Goal: Information Seeking & Learning: Learn about a topic

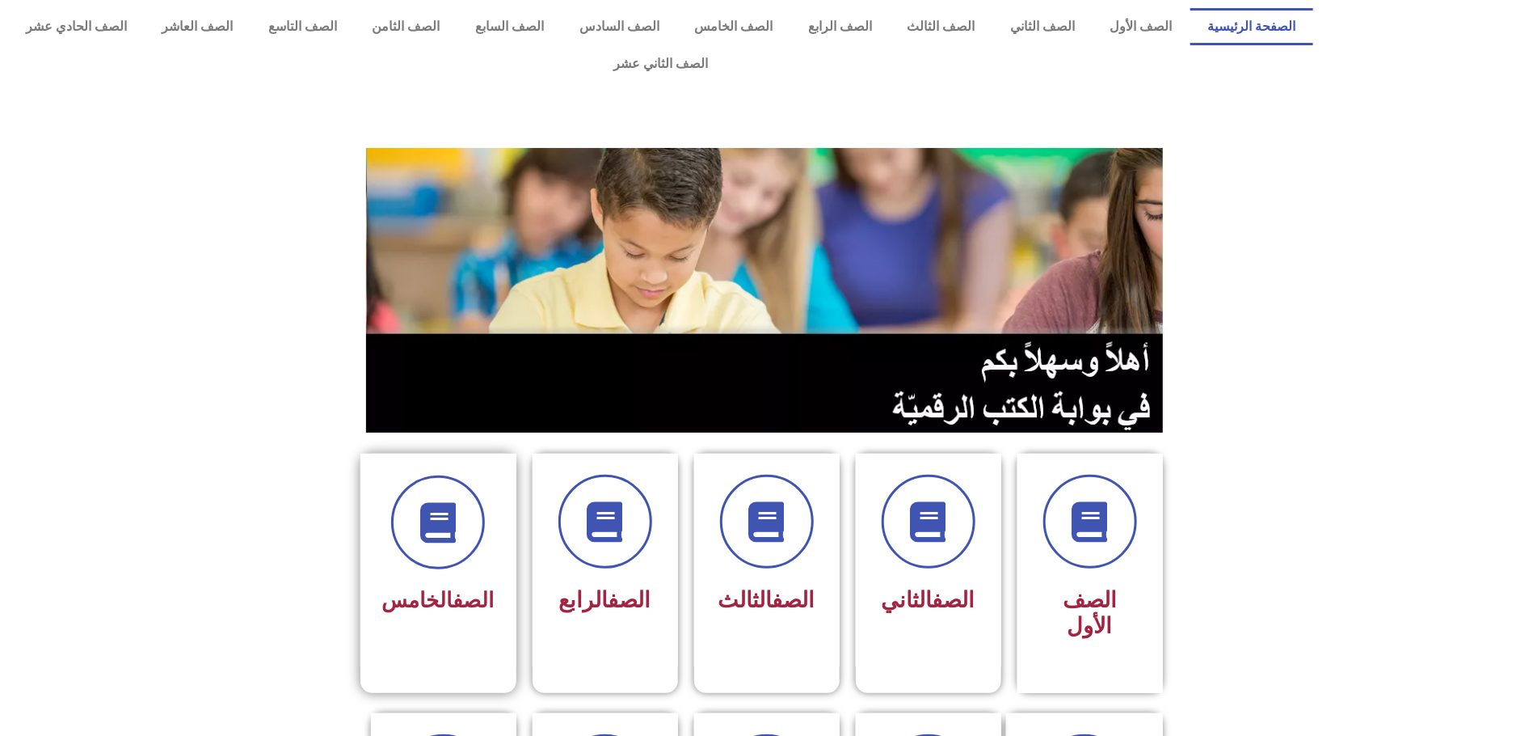
click at [475, 581] on div "الصف الخامس" at bounding box center [438, 601] width 112 height 40
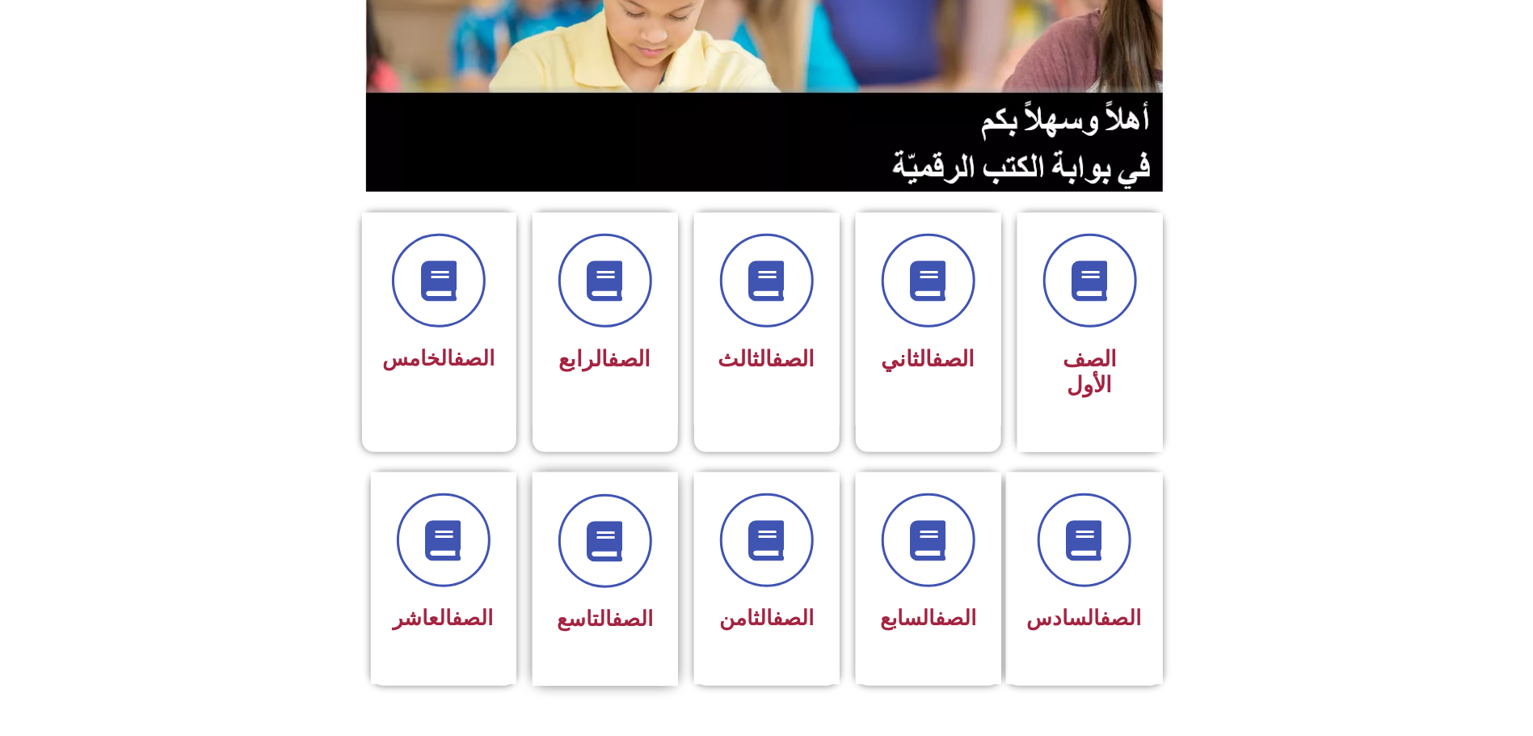
scroll to position [242, 0]
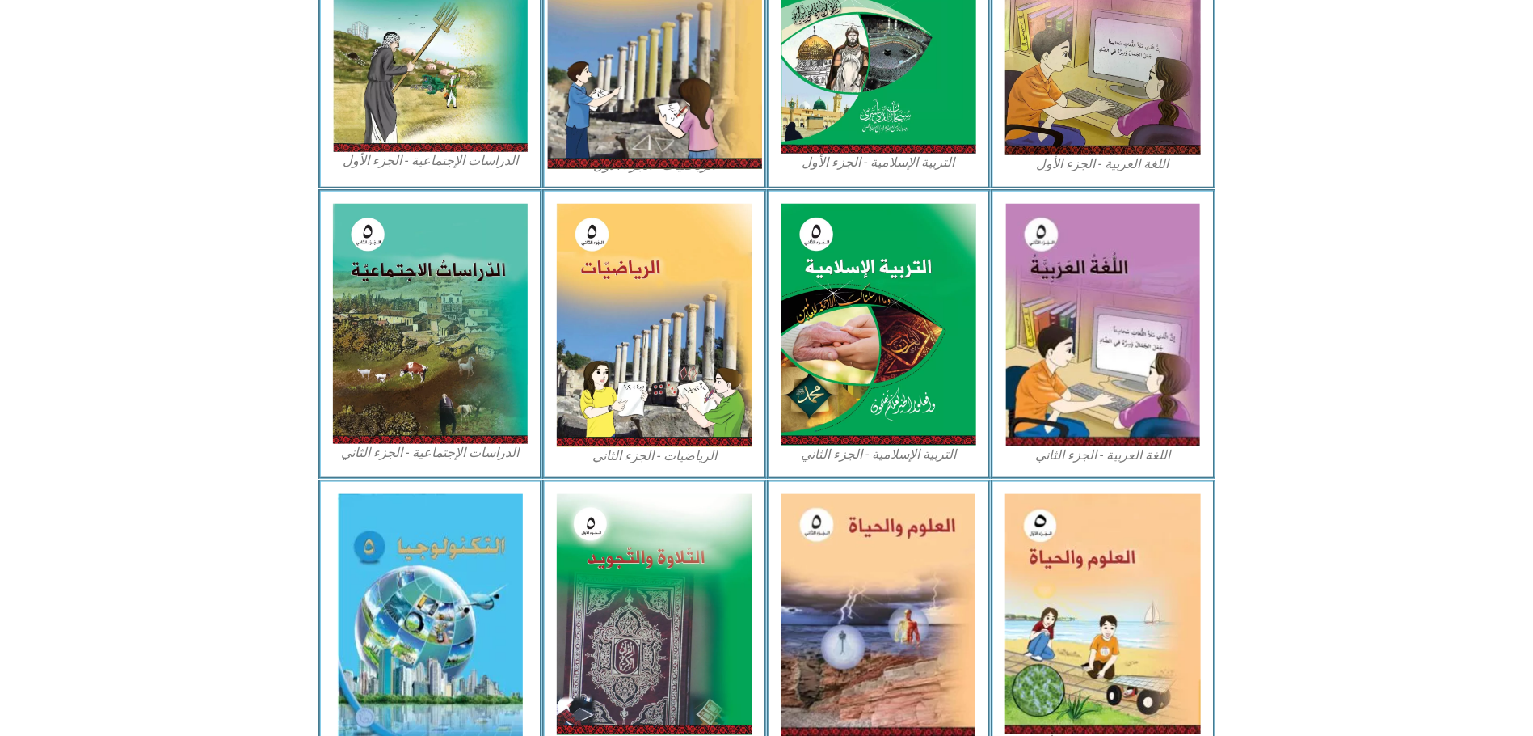
scroll to position [677, 0]
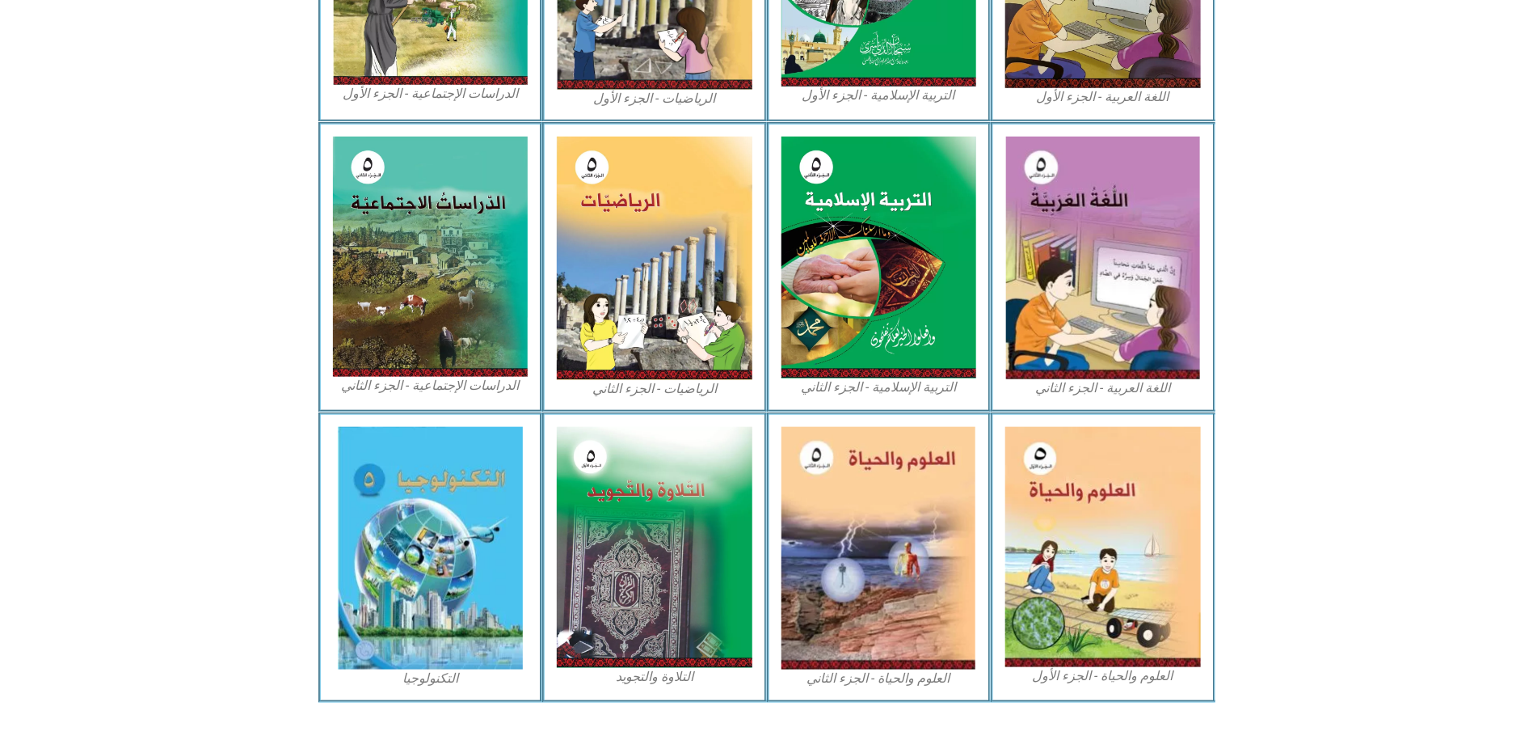
click at [1005, 546] on div "العلوم والحياة - الجزء الأول" at bounding box center [1103, 556] width 225 height 289
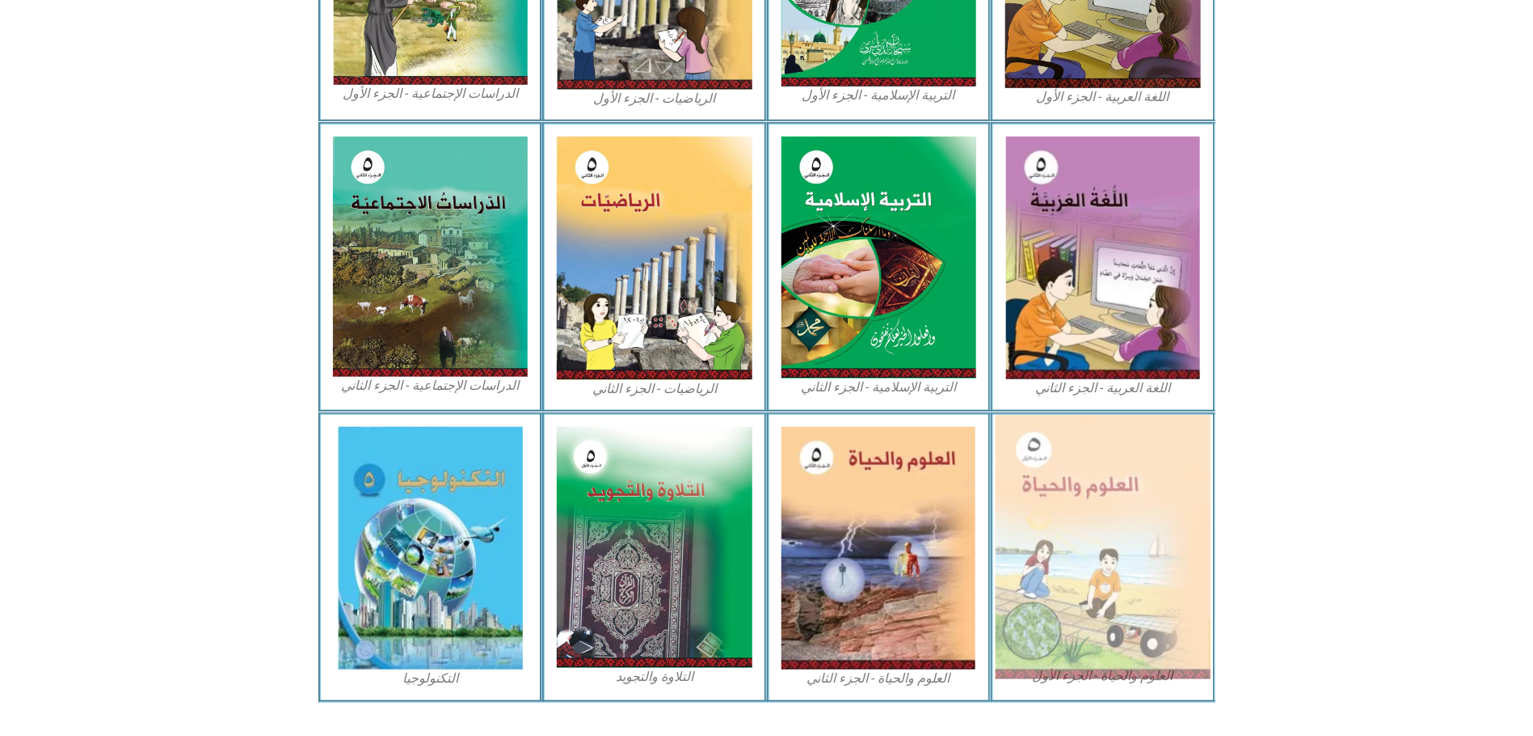
click at [1085, 521] on img at bounding box center [1103, 547] width 215 height 264
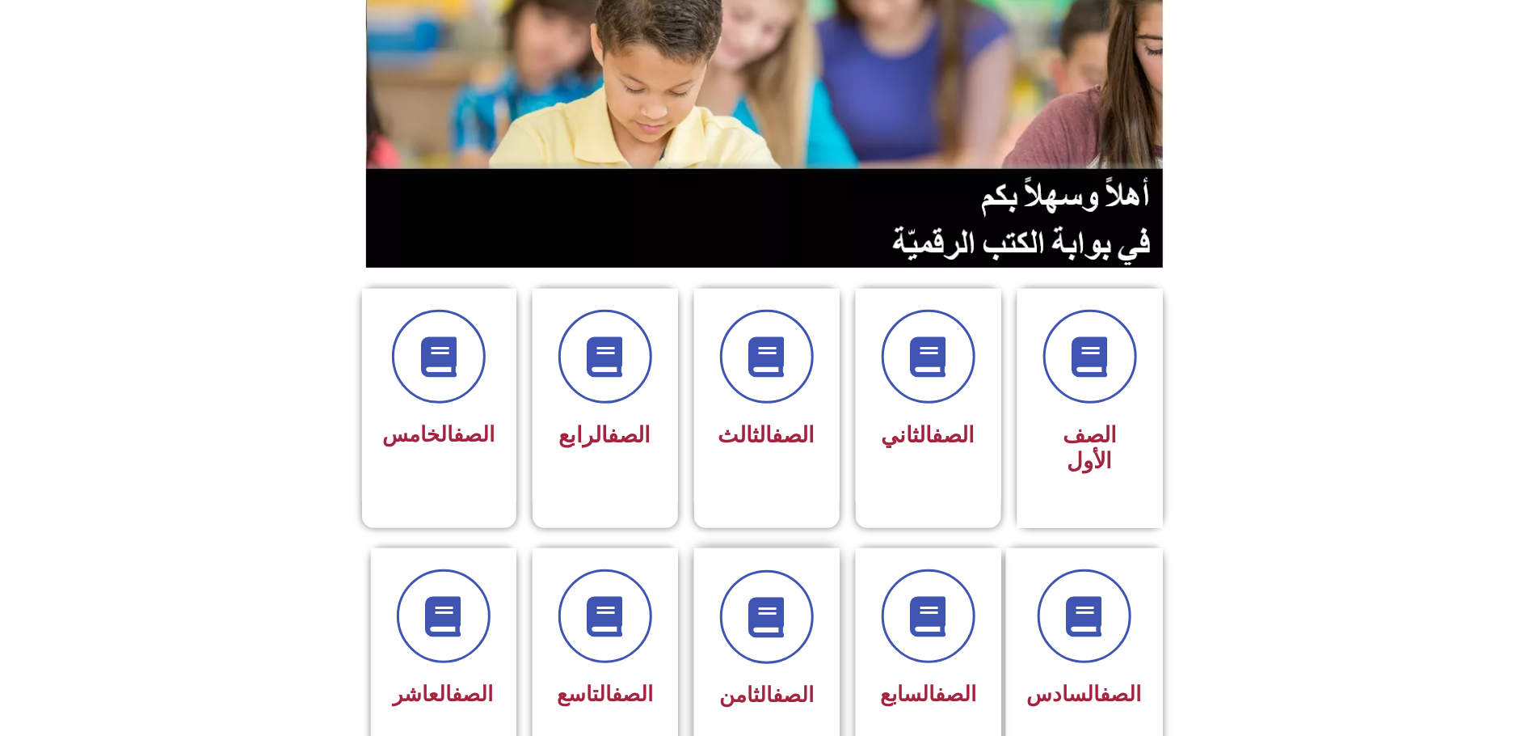
scroll to position [242, 0]
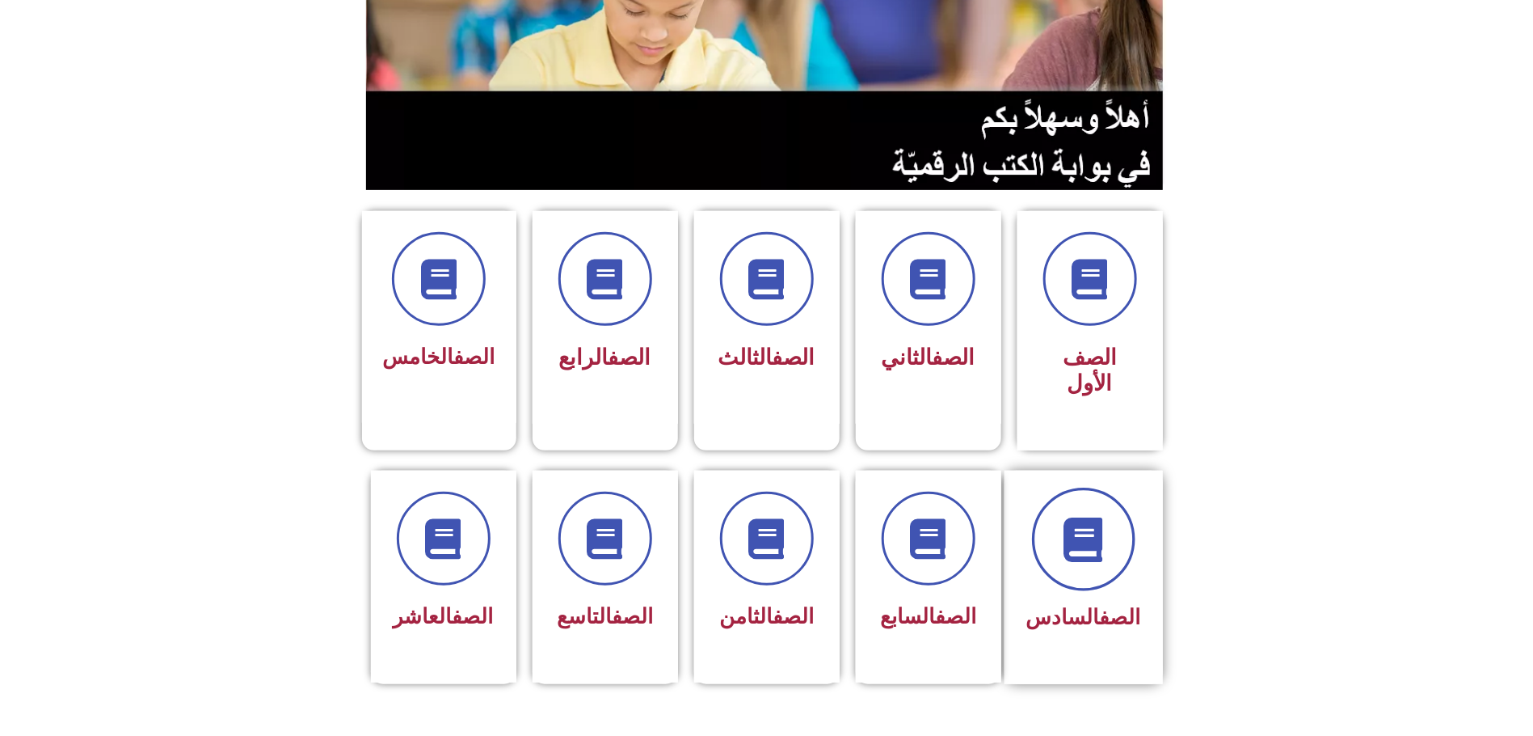
click at [1077, 516] on icon at bounding box center [1083, 538] width 44 height 44
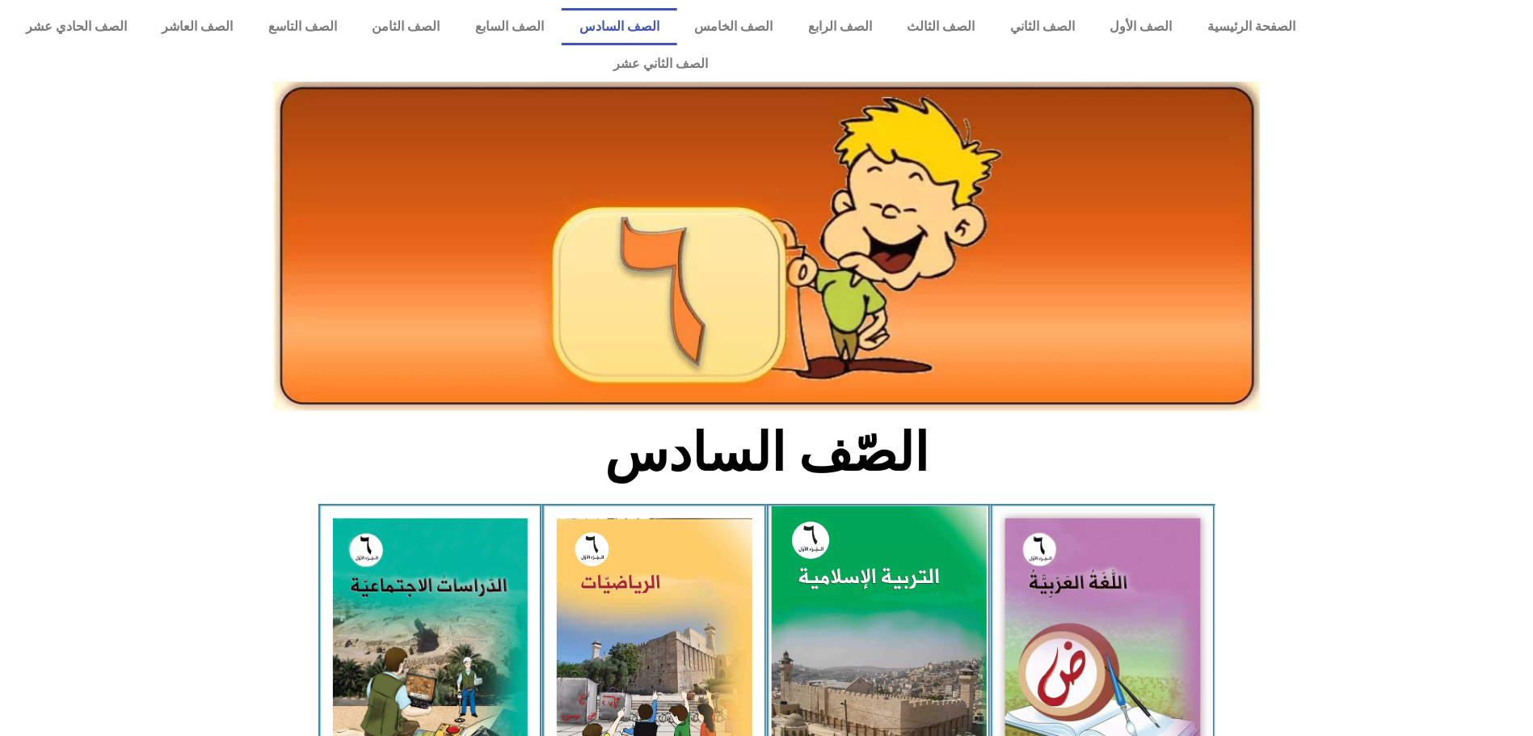
click at [858, 662] on img at bounding box center [878, 640] width 215 height 268
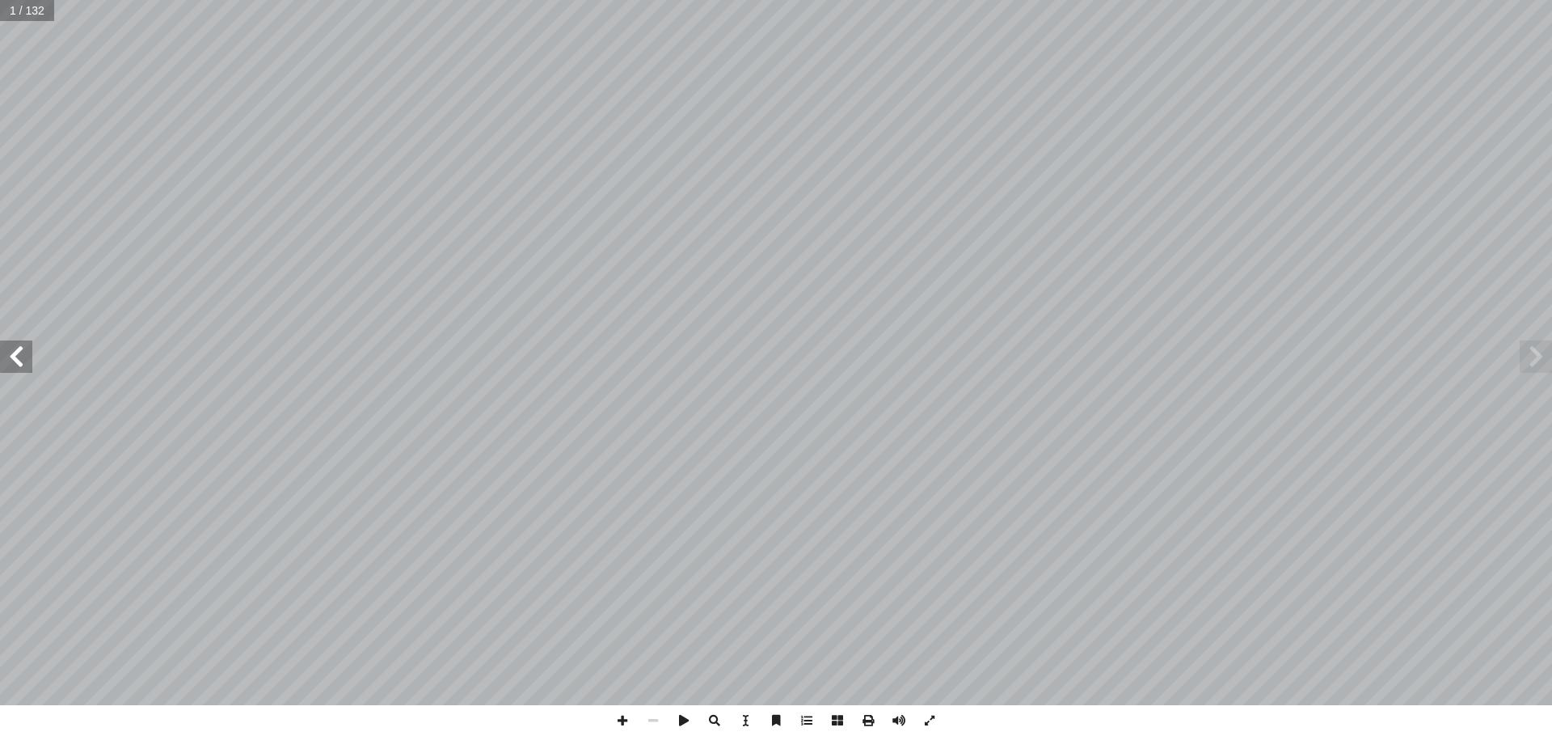
click at [20, 360] on span at bounding box center [16, 356] width 32 height 32
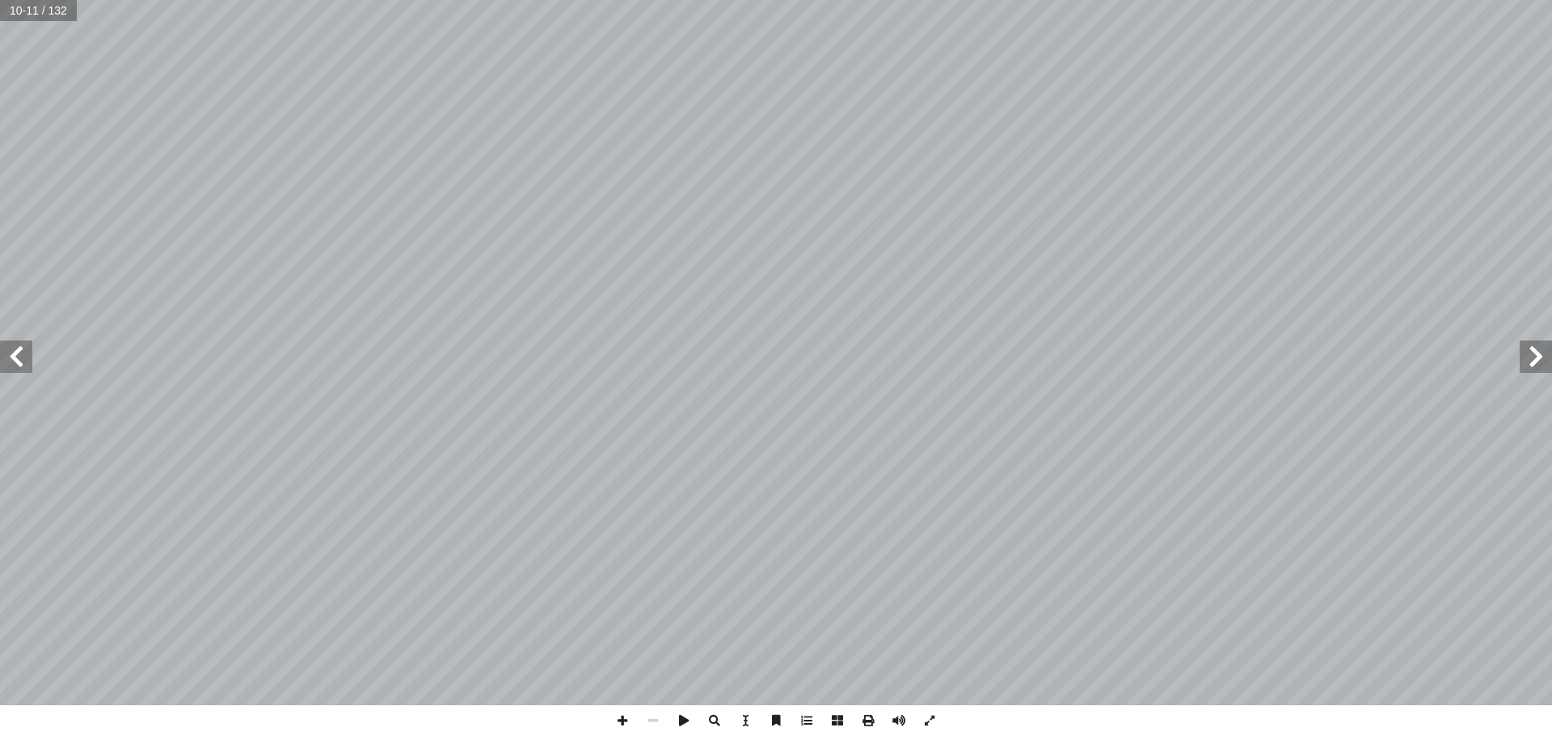
click at [13, 355] on span at bounding box center [16, 356] width 32 height 32
click at [13, 352] on span at bounding box center [16, 356] width 32 height 32
click at [12, 352] on span at bounding box center [16, 356] width 32 height 32
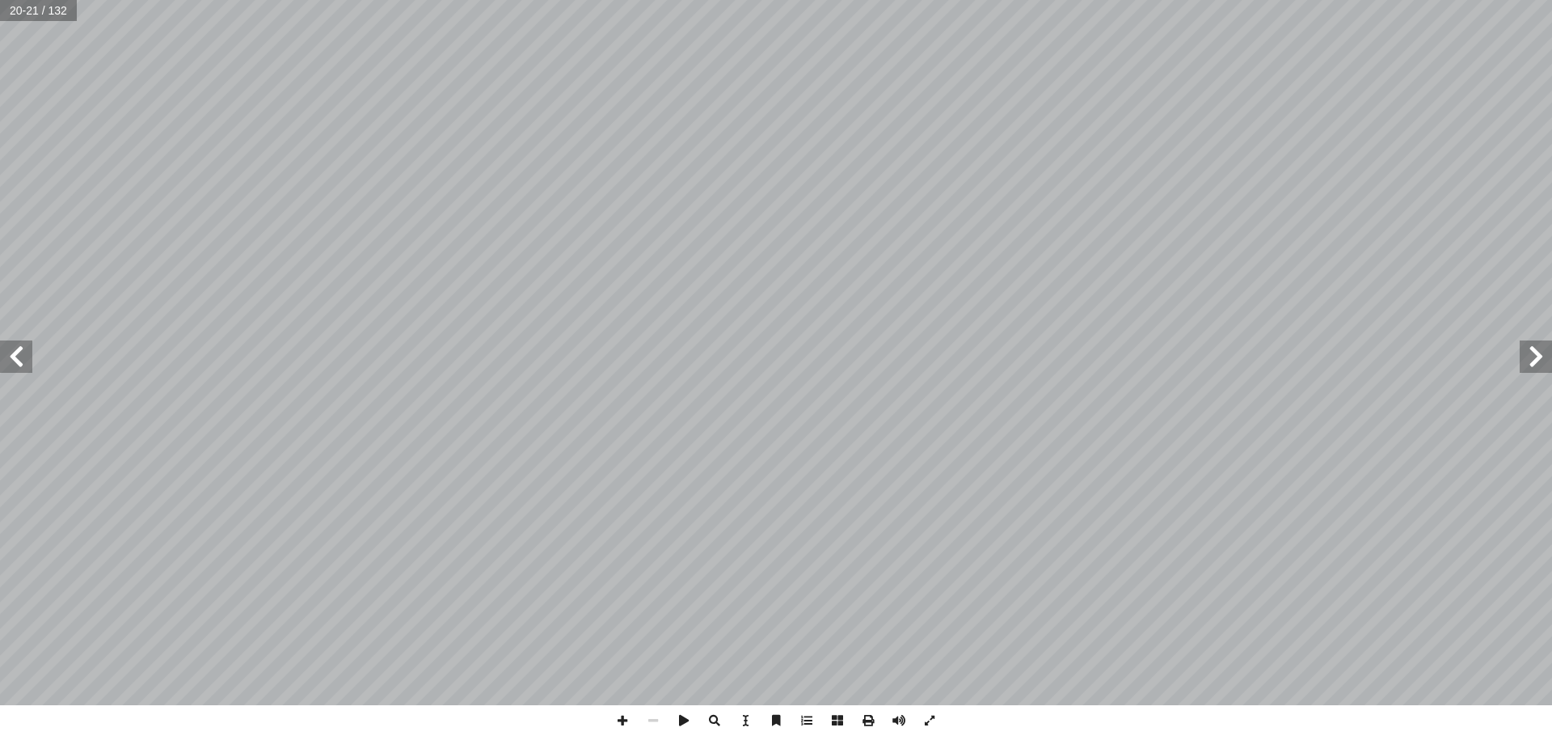
click at [15, 352] on span at bounding box center [16, 356] width 32 height 32
